Goal: Information Seeking & Learning: Learn about a topic

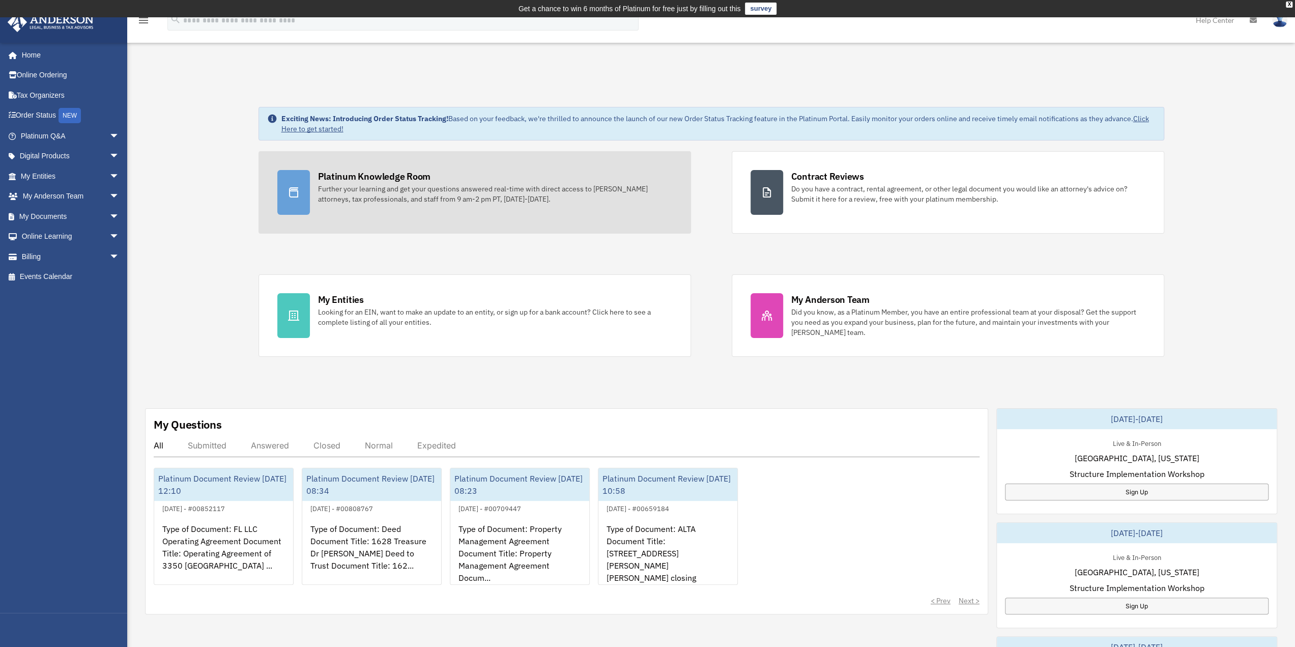
click at [370, 202] on div "Further your learning and get your questions answered real-time with direct acc…" at bounding box center [495, 194] width 354 height 20
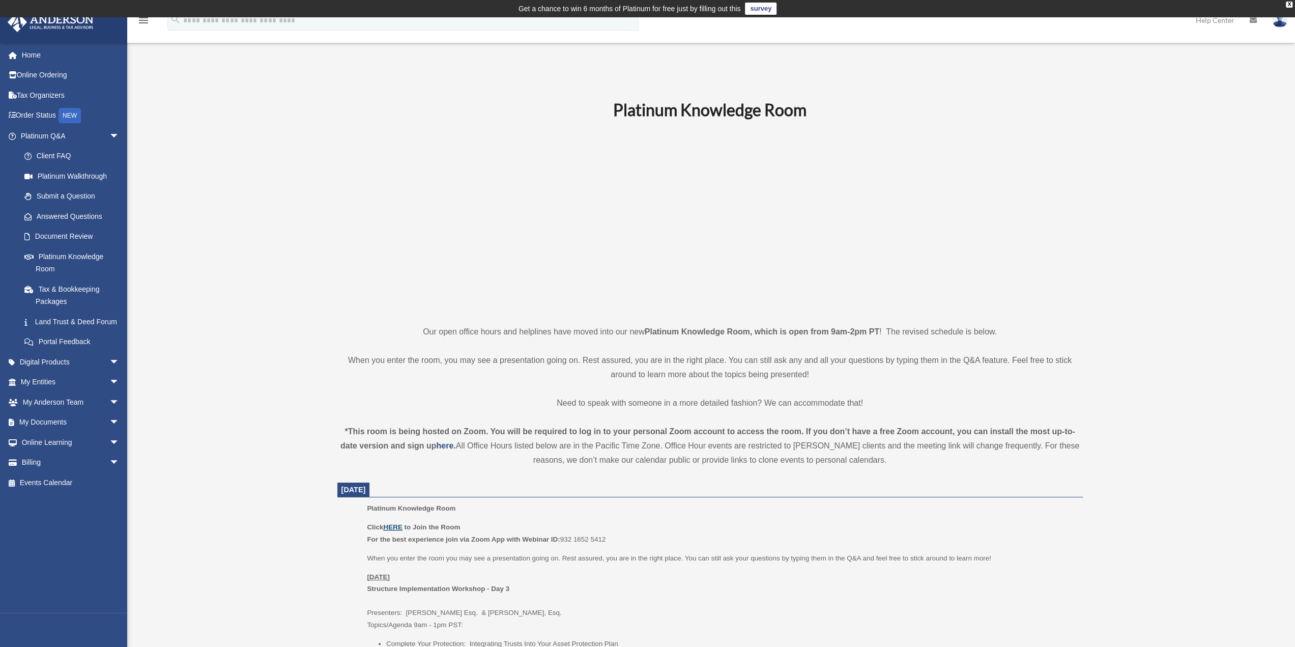
click at [392, 527] on u "HERE" at bounding box center [392, 527] width 19 height 8
click at [109, 432] on span "arrow_drop_down" at bounding box center [119, 422] width 20 height 21
click at [41, 452] on link "Box" at bounding box center [74, 442] width 121 height 20
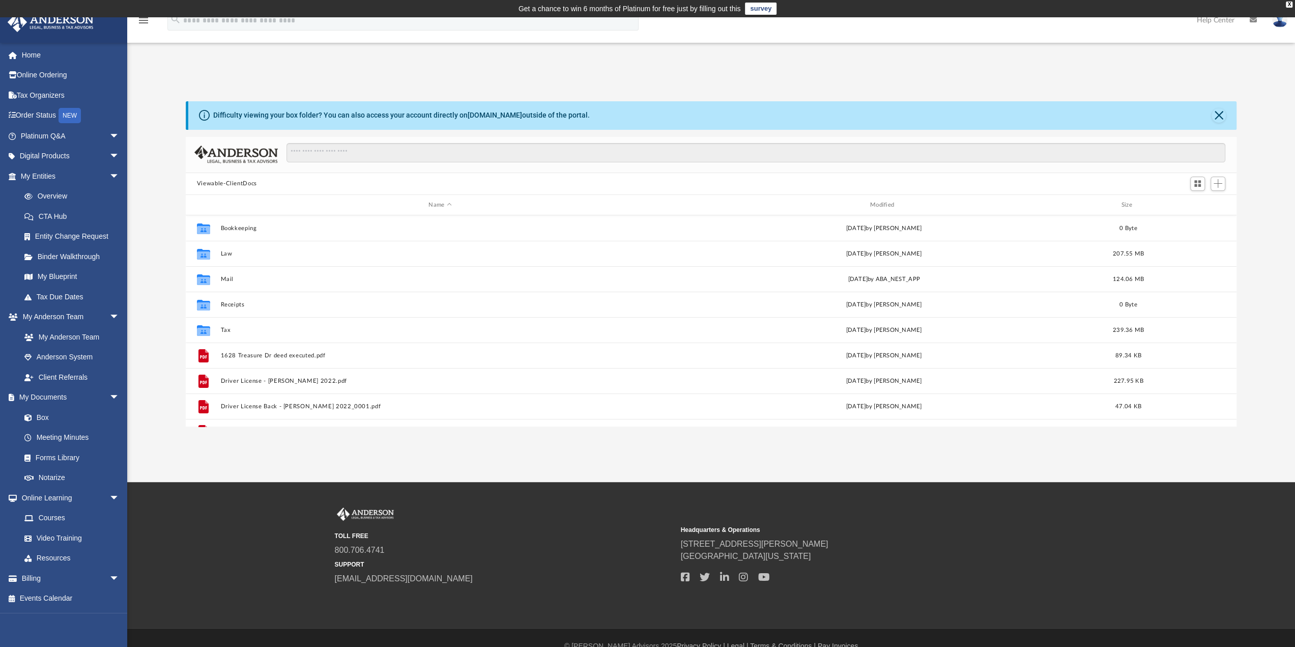
scroll to position [223, 1043]
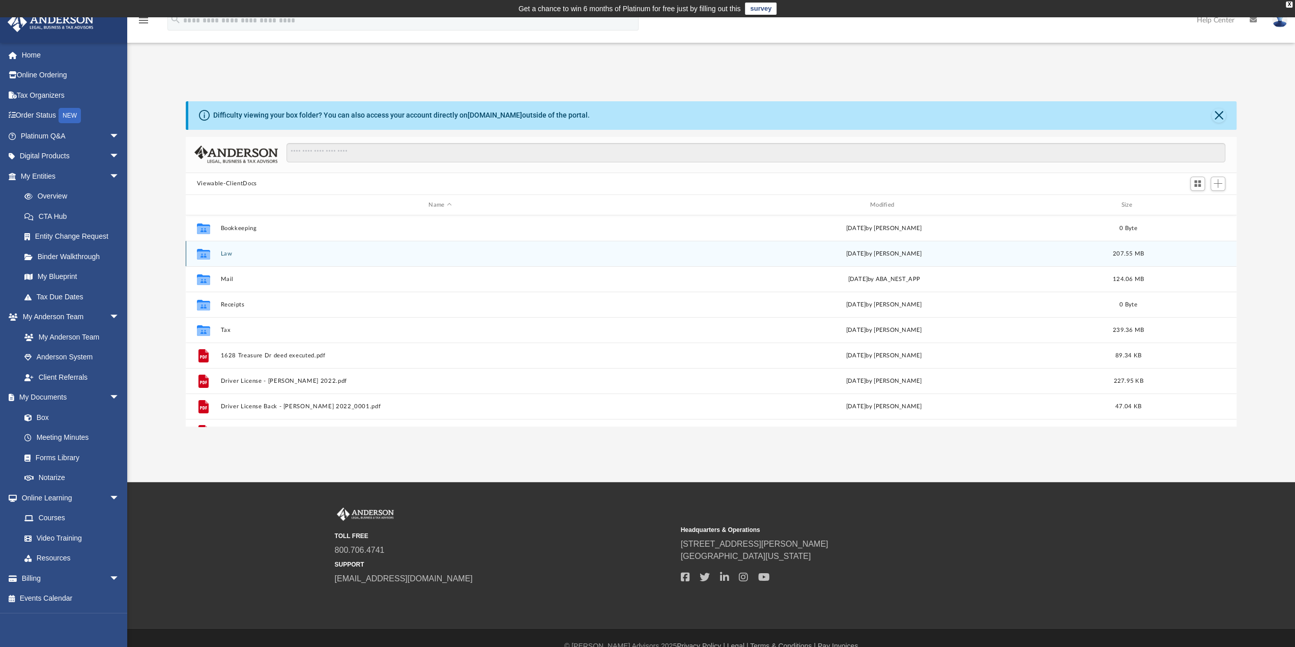
click at [220, 253] on button "Law" at bounding box center [439, 253] width 439 height 7
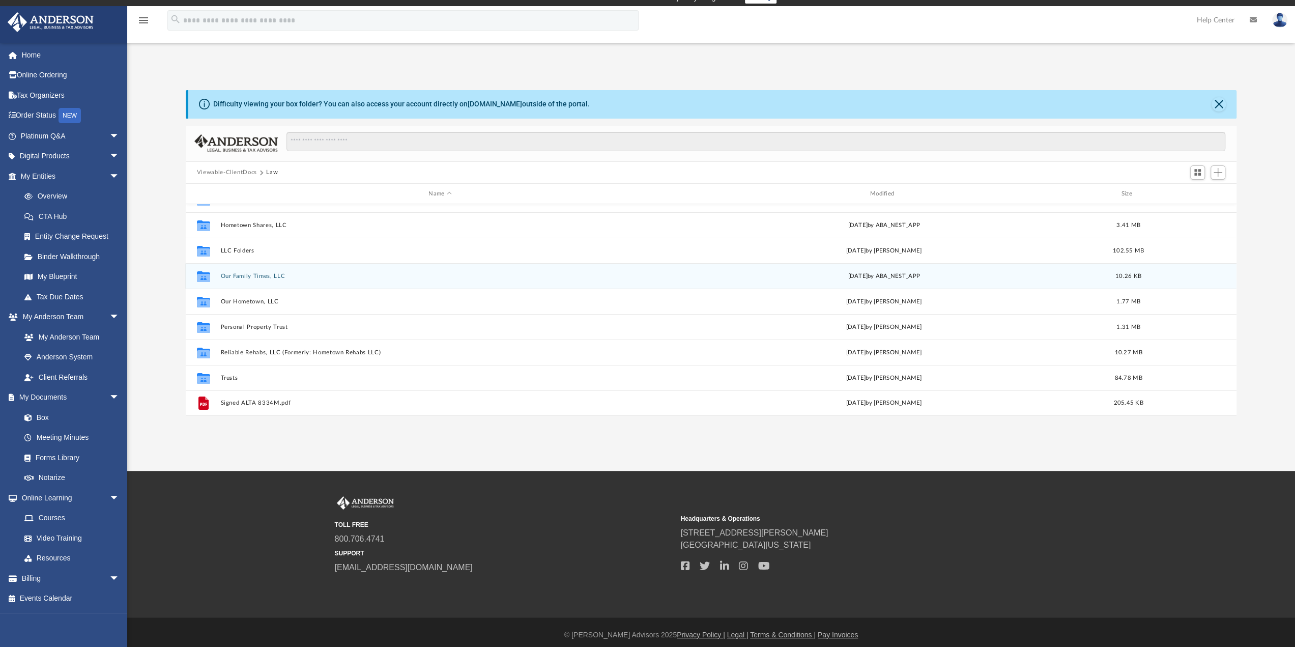
scroll to position [17, 0]
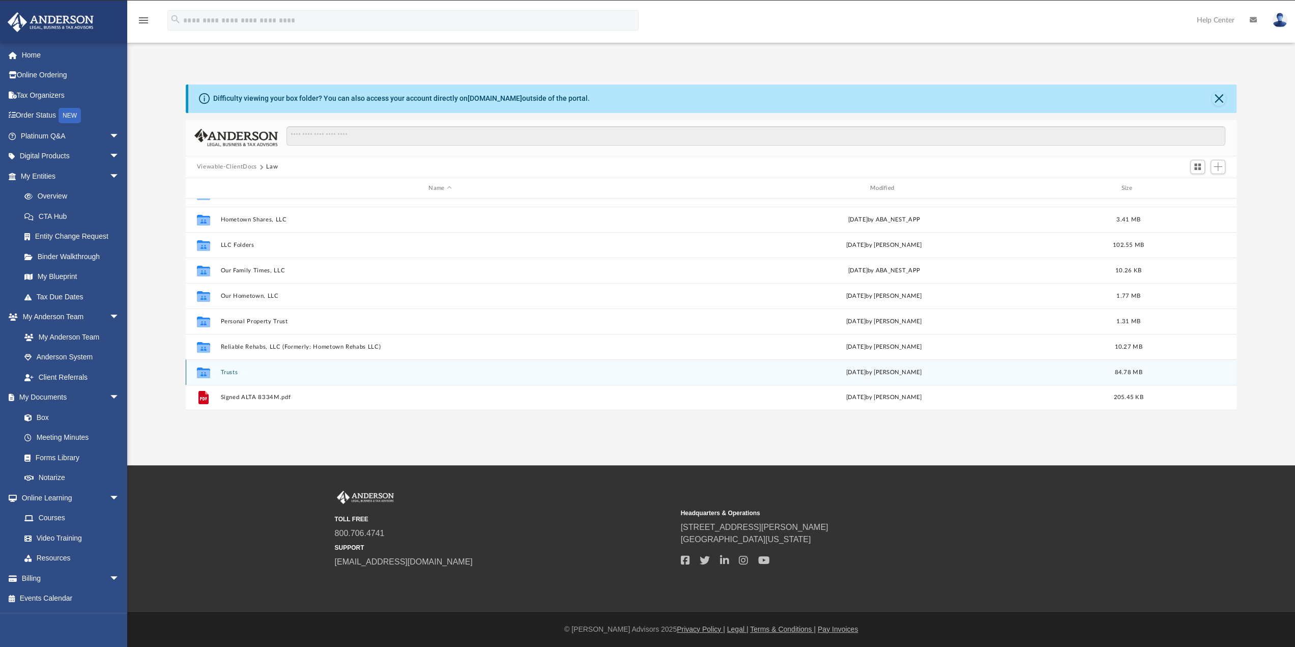
click at [232, 372] on button "Trusts" at bounding box center [439, 372] width 439 height 7
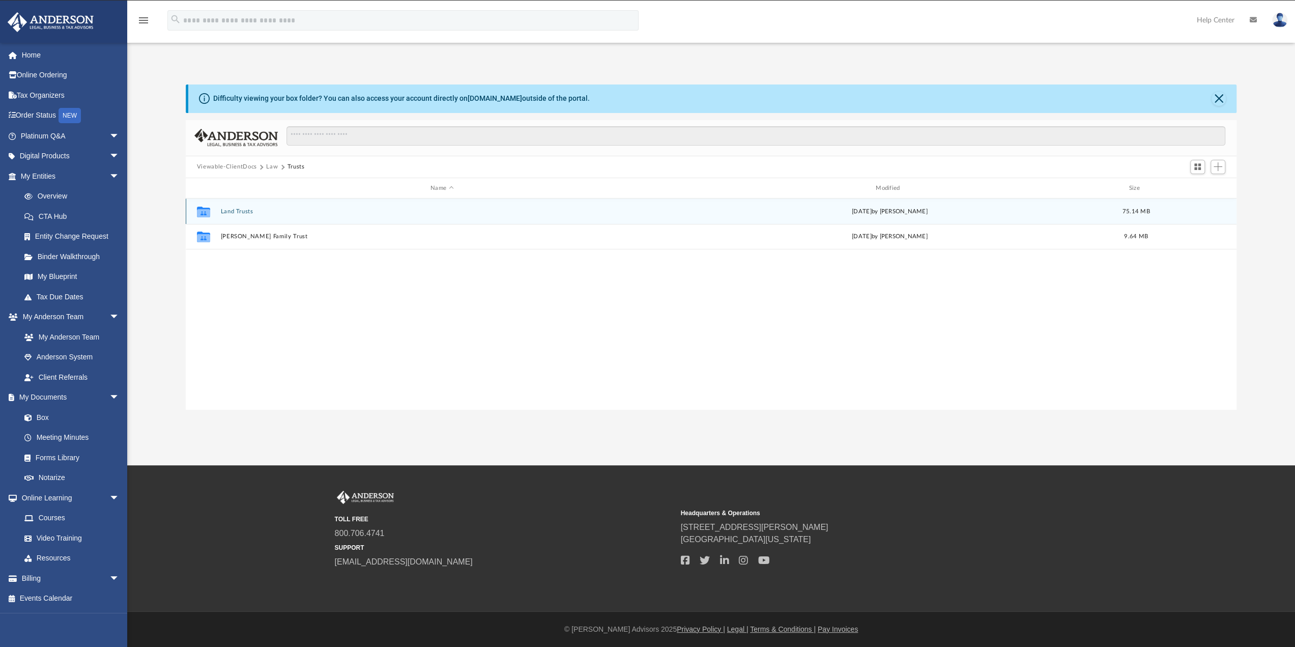
scroll to position [0, 0]
click at [237, 211] on button "Land Trusts" at bounding box center [441, 211] width 443 height 7
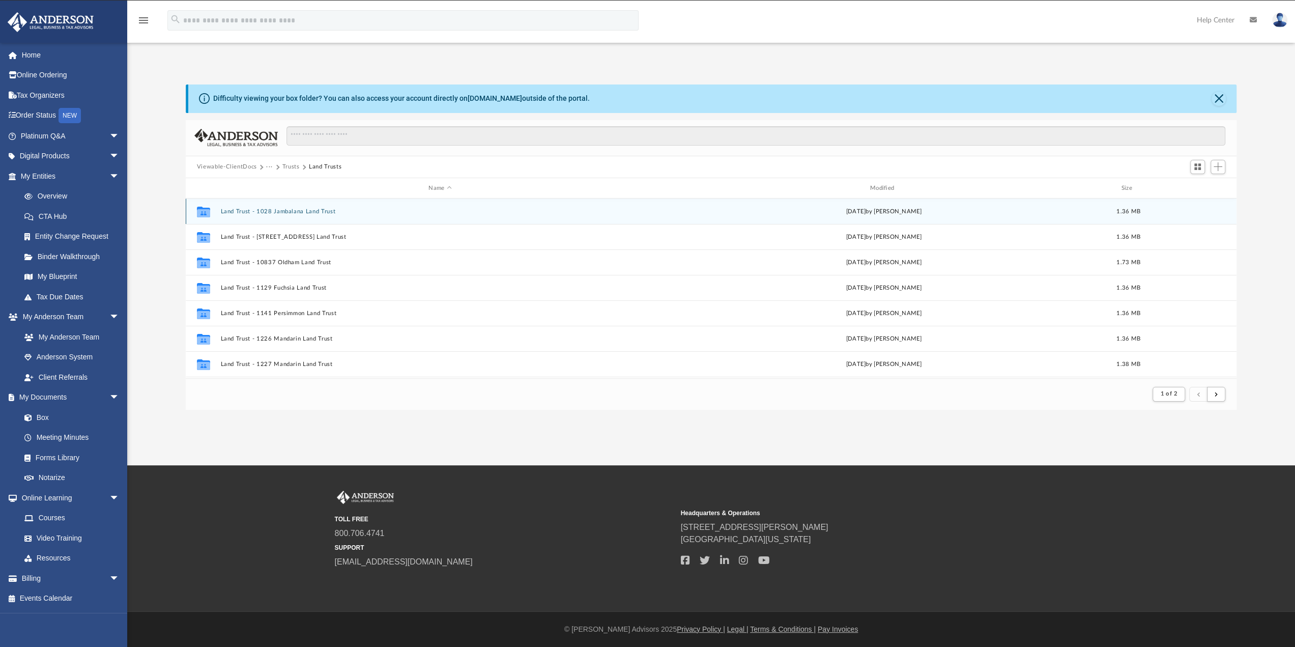
scroll to position [8, 8]
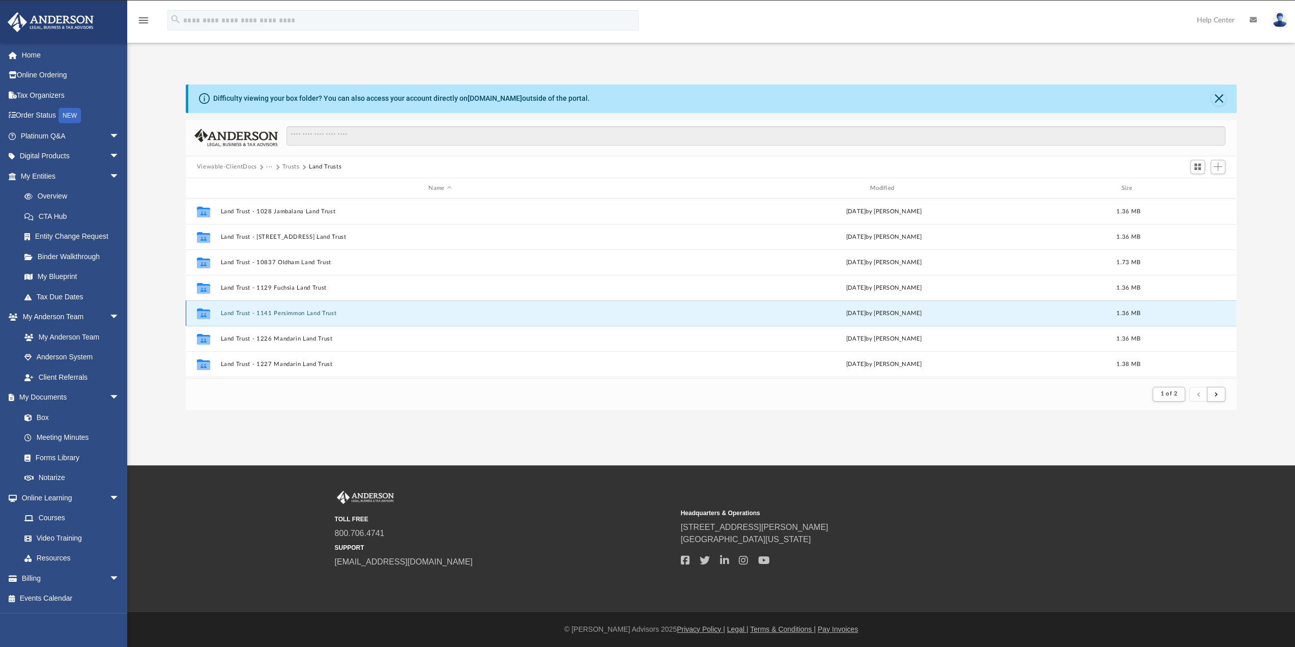
click at [255, 312] on button "Land Trust - 1141 Persimmon Land Trust" at bounding box center [439, 313] width 439 height 7
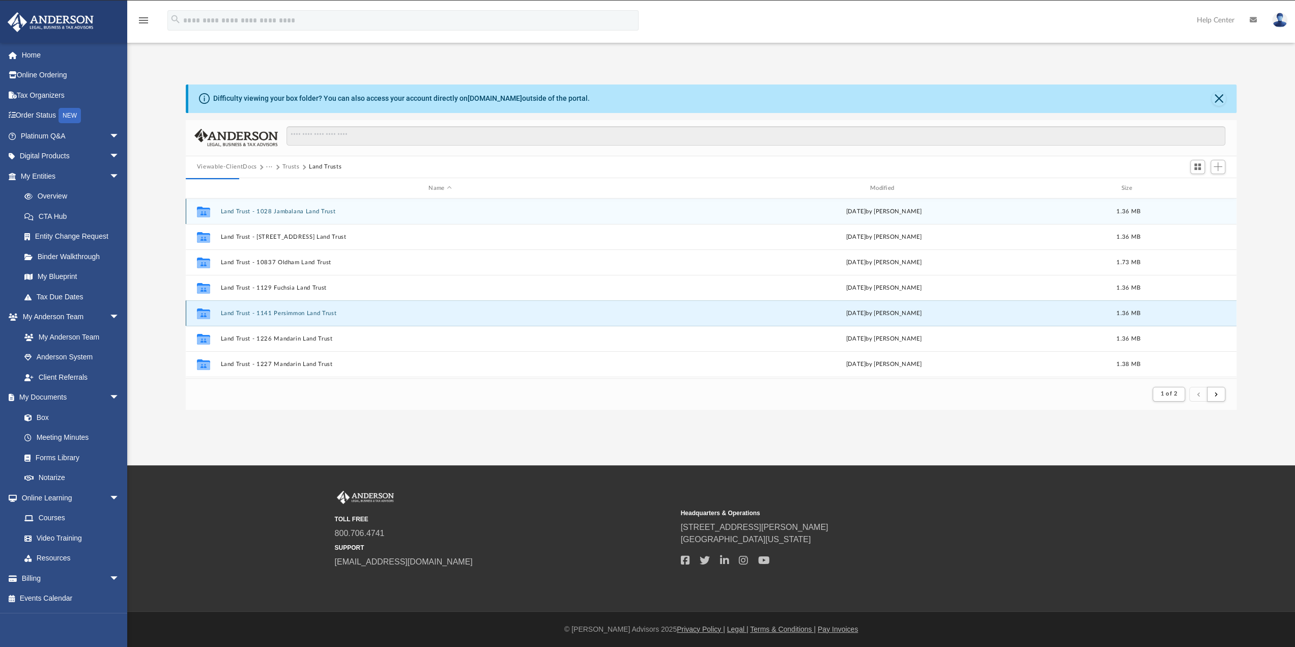
scroll to position [223, 1043]
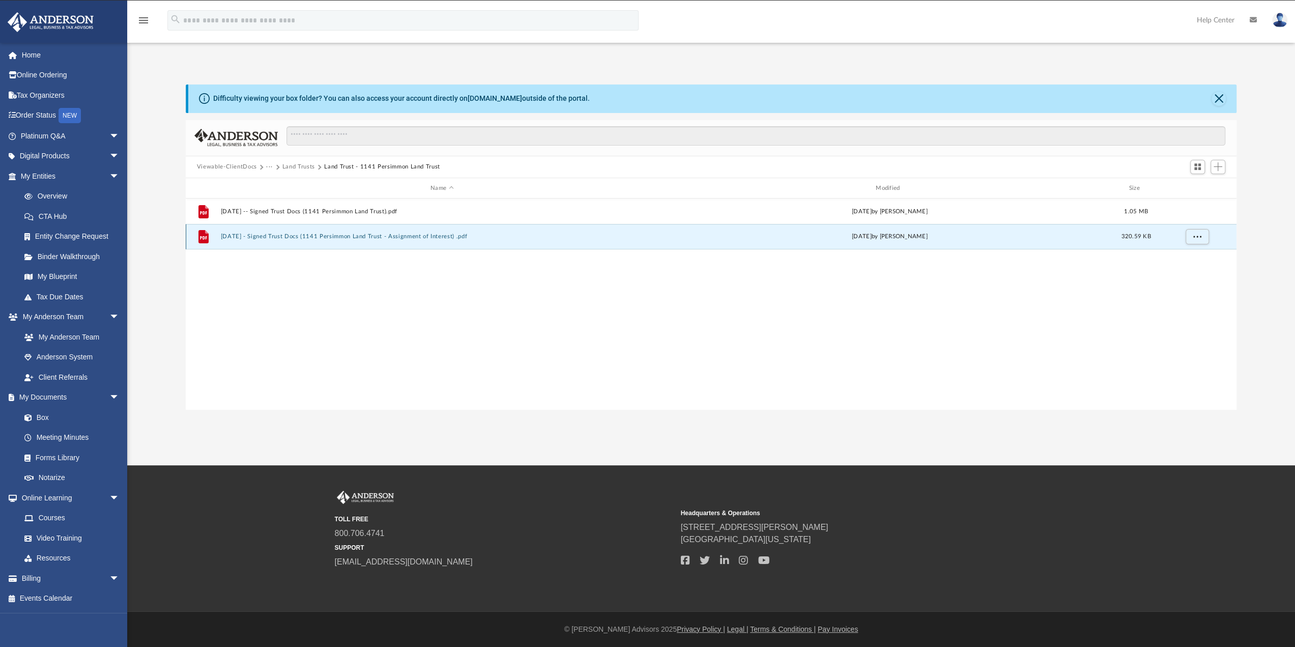
click at [302, 235] on button "2024.10.17 - Signed Trust Docs (1141 Persimmon Land Trust - Assignment of Inter…" at bounding box center [441, 237] width 443 height 7
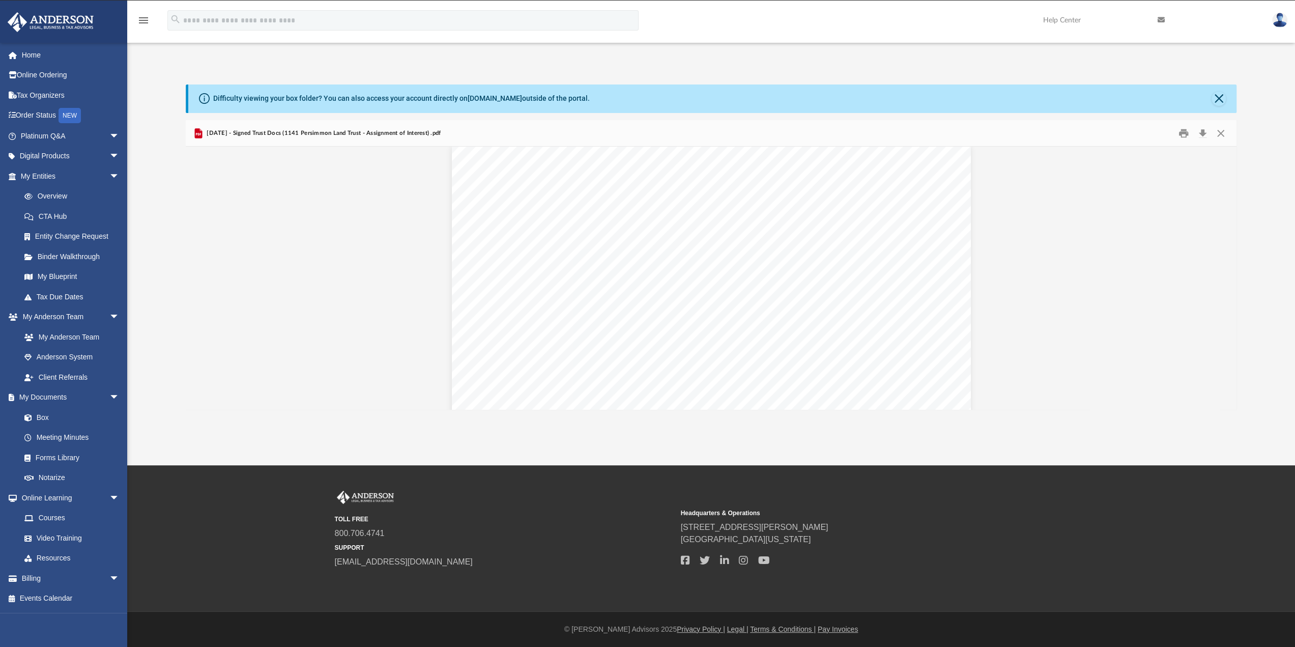
scroll to position [41, 0]
